Goal: Task Accomplishment & Management: Manage account settings

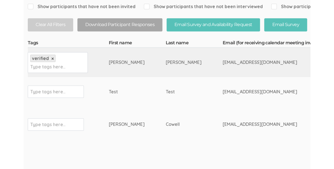
scroll to position [130, 0]
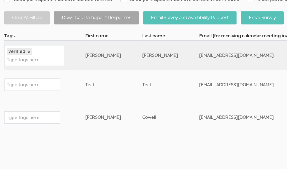
drag, startPoint x: 137, startPoint y: 85, endPoint x: 117, endPoint y: 52, distance: 39.2
click at [117, 52] on td "[PERSON_NAME]" at bounding box center [113, 55] width 57 height 29
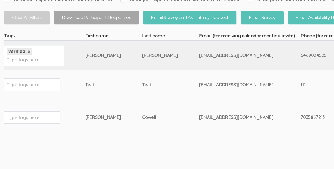
click at [21, 62] on input "text" at bounding box center [24, 59] width 35 height 7
click at [38, 86] on input "text" at bounding box center [24, 84] width 35 height 7
type input "i"
click at [22, 118] on input "text" at bounding box center [24, 117] width 35 height 7
type input "verified by JHM"
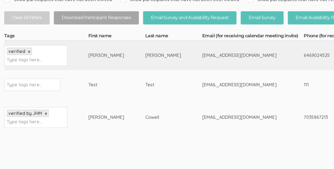
click at [35, 85] on input "text" at bounding box center [24, 84] width 35 height 7
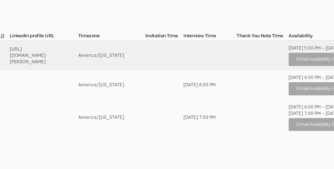
scroll to position [130, 879]
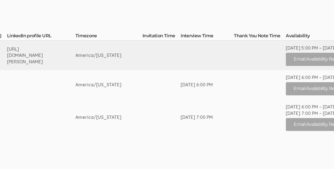
type input "test"
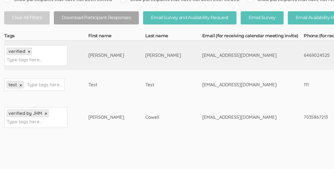
drag, startPoint x: 87, startPoint y: 59, endPoint x: 49, endPoint y: 54, distance: 38.7
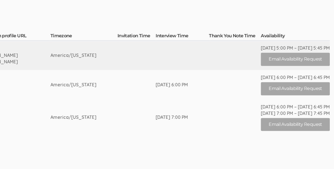
scroll to position [130, 945]
click at [263, 49] on div "[DATE] 5:00 PM – [DATE] 5:45 PM" at bounding box center [295, 48] width 69 height 6
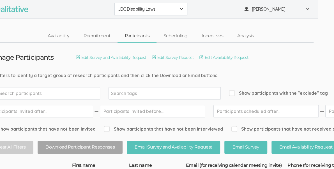
scroll to position [0, 0]
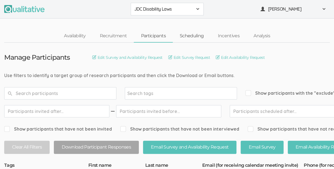
click at [203, 36] on link "Scheduling" at bounding box center [192, 36] width 38 height 12
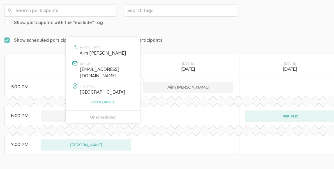
scroll to position [93, 0]
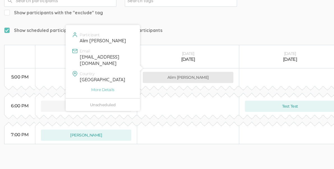
click at [185, 72] on button "Alim [PERSON_NAME]" at bounding box center [188, 77] width 90 height 11
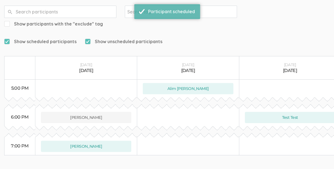
scroll to position [81, 0]
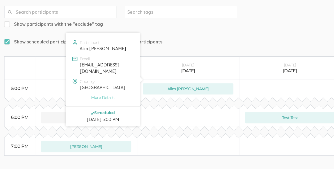
drag, startPoint x: 125, startPoint y: 63, endPoint x: 80, endPoint y: 65, distance: 45.2
click at [80, 65] on div "[EMAIL_ADDRESS][DOMAIN_NAME]" at bounding box center [106, 68] width 53 height 13
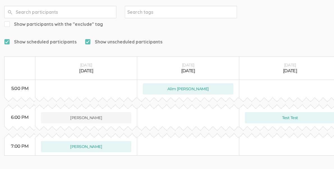
click at [291, 62] on div "[DATE]" at bounding box center [290, 65] width 90 height 6
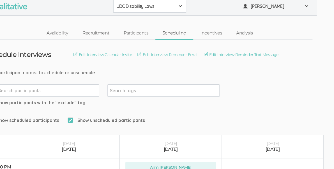
scroll to position [0, 19]
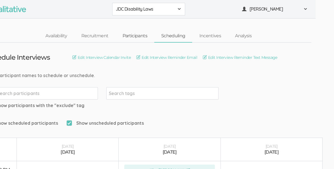
click at [135, 38] on link "Participants" at bounding box center [134, 36] width 39 height 12
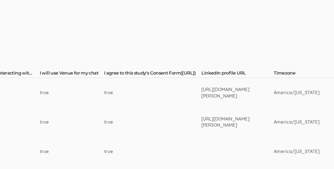
scroll to position [92, 718]
drag, startPoint x: 186, startPoint y: 88, endPoint x: 246, endPoint y: 95, distance: 60.4
click at [246, 95] on div "[URL][DOMAIN_NAME][PERSON_NAME]" at bounding box center [225, 92] width 51 height 13
copy div "[URL][DOMAIN_NAME][PERSON_NAME]"
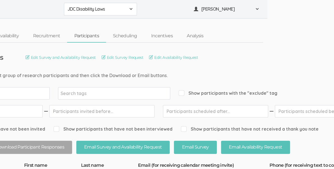
scroll to position [0, 0]
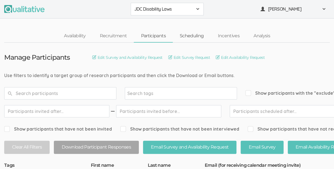
click at [185, 36] on link "Scheduling" at bounding box center [192, 36] width 38 height 12
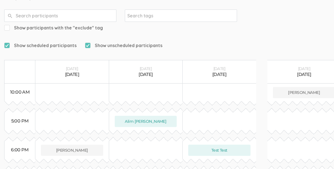
scroll to position [82, 0]
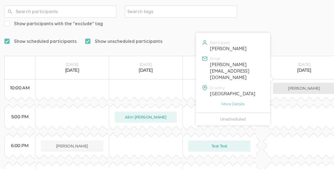
click at [287, 83] on button "[PERSON_NAME]" at bounding box center [304, 88] width 62 height 11
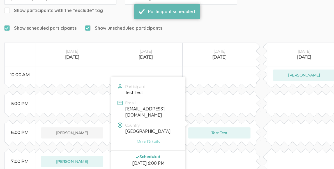
scroll to position [95, 22]
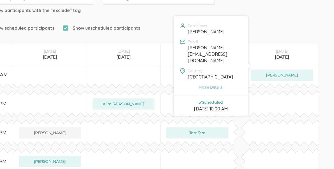
drag, startPoint x: 205, startPoint y: 55, endPoint x: 186, endPoint y: 49, distance: 19.8
click at [186, 49] on div "Participant [PERSON_NAME] Email [PERSON_NAME][EMAIL_ADDRESS][DOMAIN_NAME] Count…" at bounding box center [211, 65] width 74 height 99
click at [194, 52] on div "[PERSON_NAME][EMAIL_ADDRESS][DOMAIN_NAME]" at bounding box center [214, 54] width 53 height 19
click at [194, 53] on div "[PERSON_NAME][EMAIL_ADDRESS][DOMAIN_NAME]" at bounding box center [214, 54] width 53 height 19
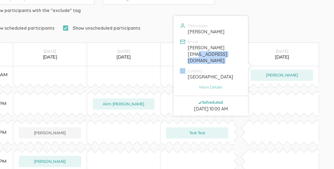
click at [194, 53] on div "[PERSON_NAME][EMAIL_ADDRESS][DOMAIN_NAME]" at bounding box center [214, 54] width 53 height 19
copy div "[PERSON_NAME][EMAIL_ADDRESS][DOMAIN_NAME]"
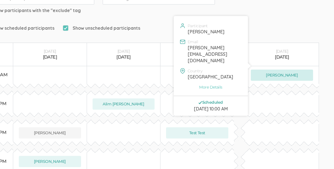
scroll to position [95, 0]
